Goal: Task Accomplishment & Management: Manage account settings

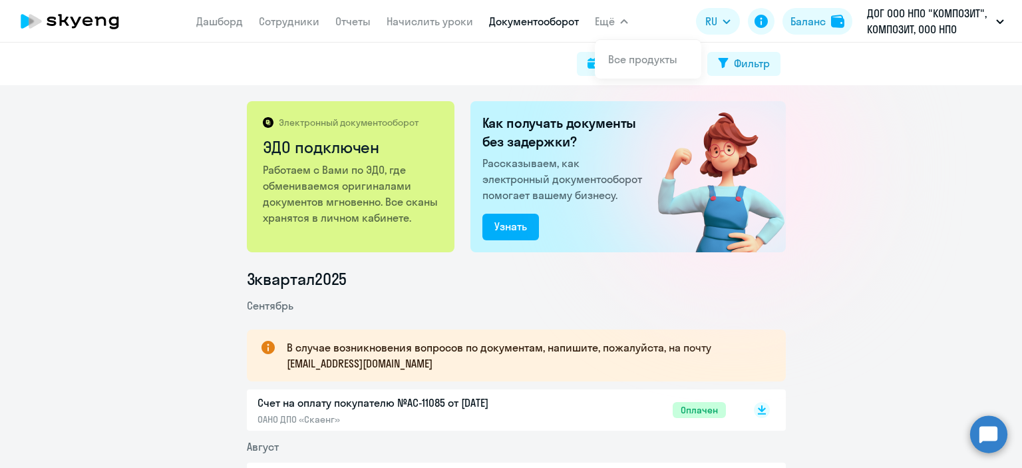
scroll to position [133, 0]
click at [86, 26] on icon at bounding box center [69, 21] width 117 height 33
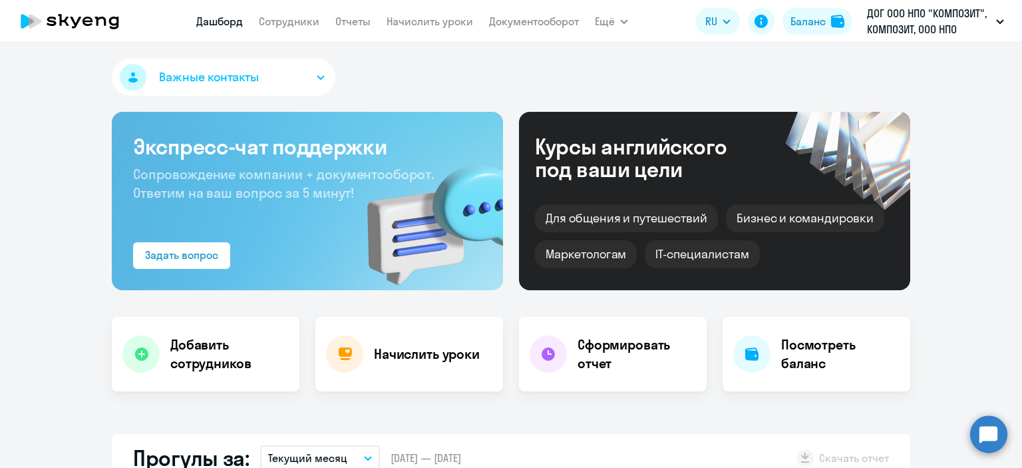
select select "30"
click at [410, 25] on link "Начислить уроки" at bounding box center [430, 21] width 87 height 13
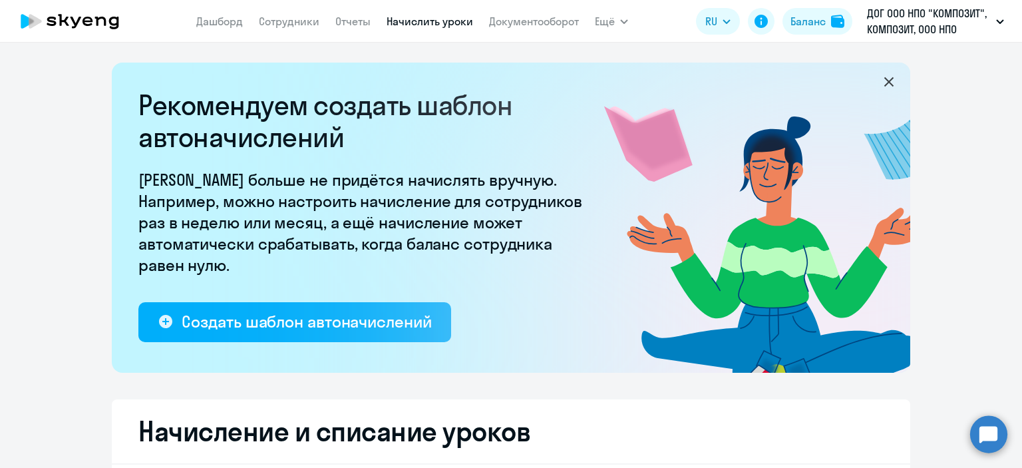
select select "10"
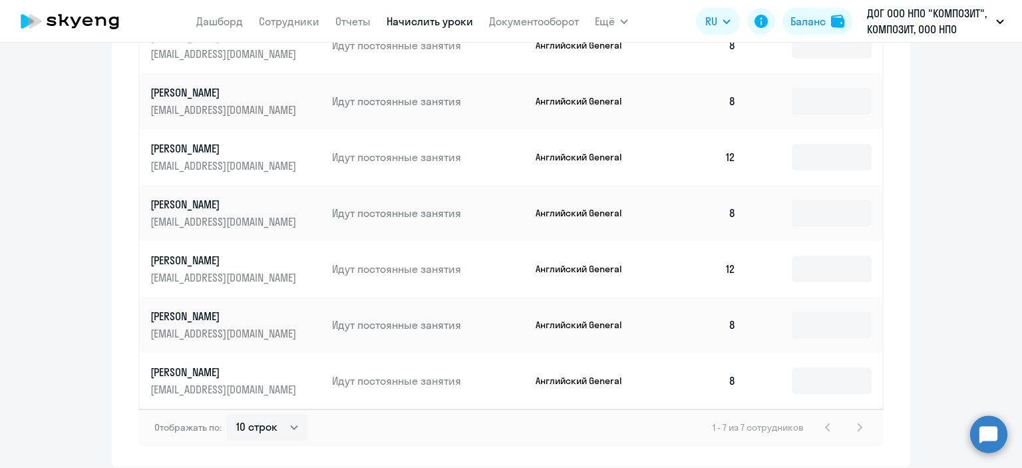
scroll to position [782, 0]
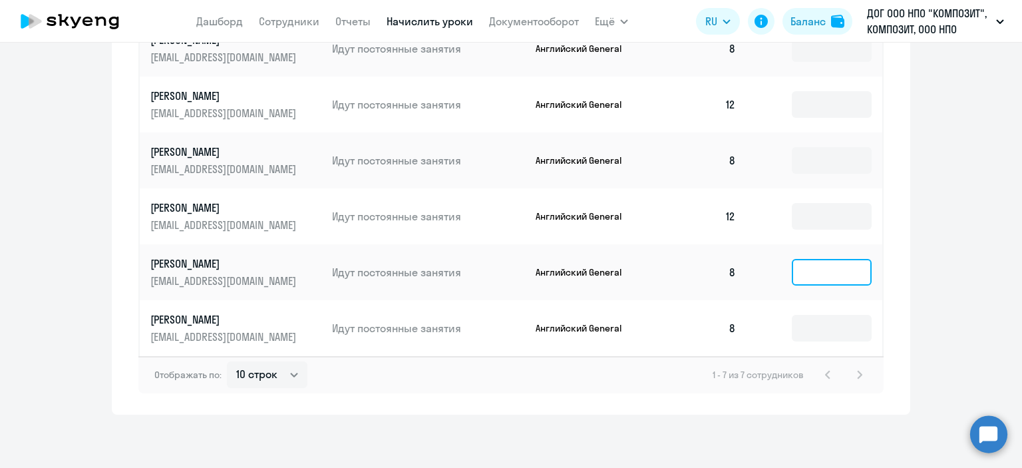
click at [817, 259] on input at bounding box center [832, 272] width 80 height 27
type input "1"
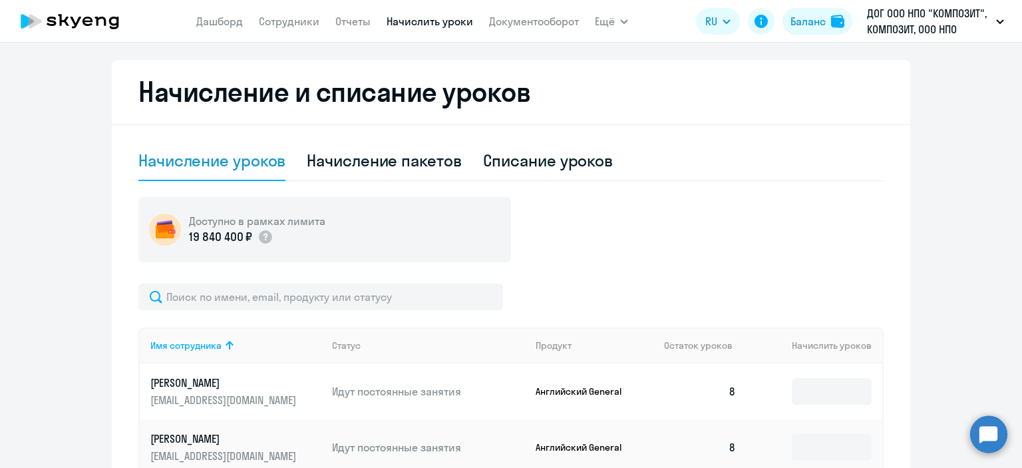
scroll to position [183, 0]
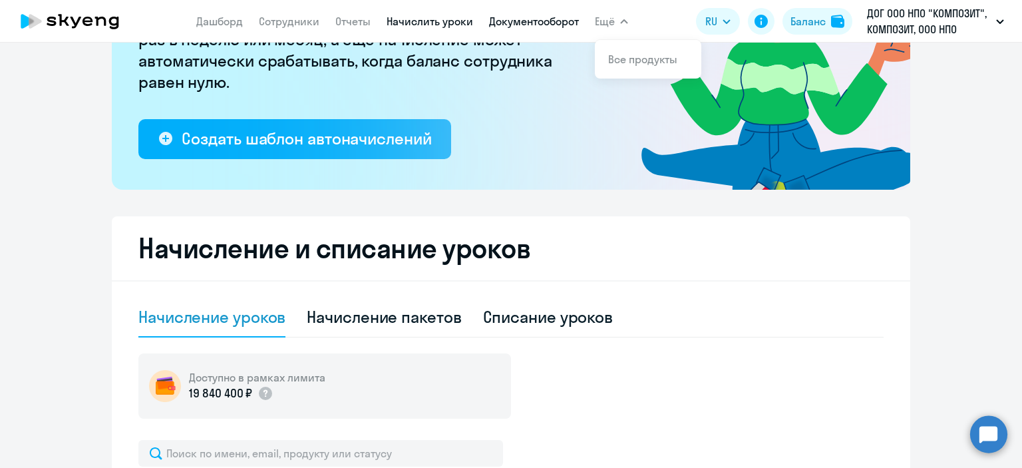
click at [563, 23] on link "Документооборот" at bounding box center [534, 21] width 90 height 13
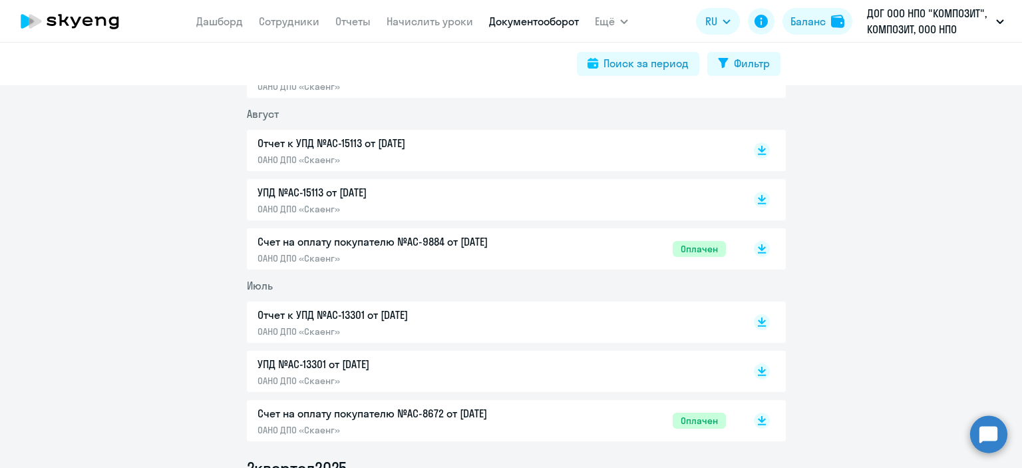
scroll to position [200, 0]
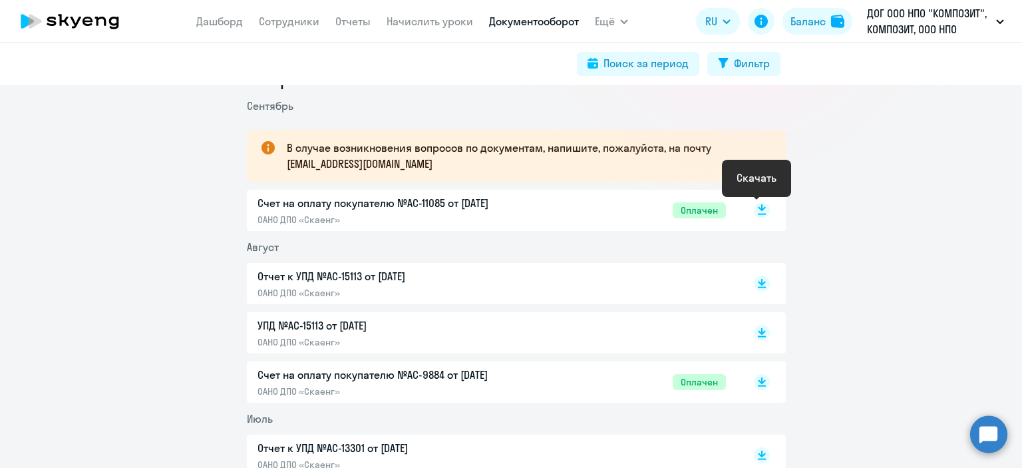
click at [761, 211] on rect at bounding box center [762, 210] width 16 height 16
